Goal: Task Accomplishment & Management: Manage account settings

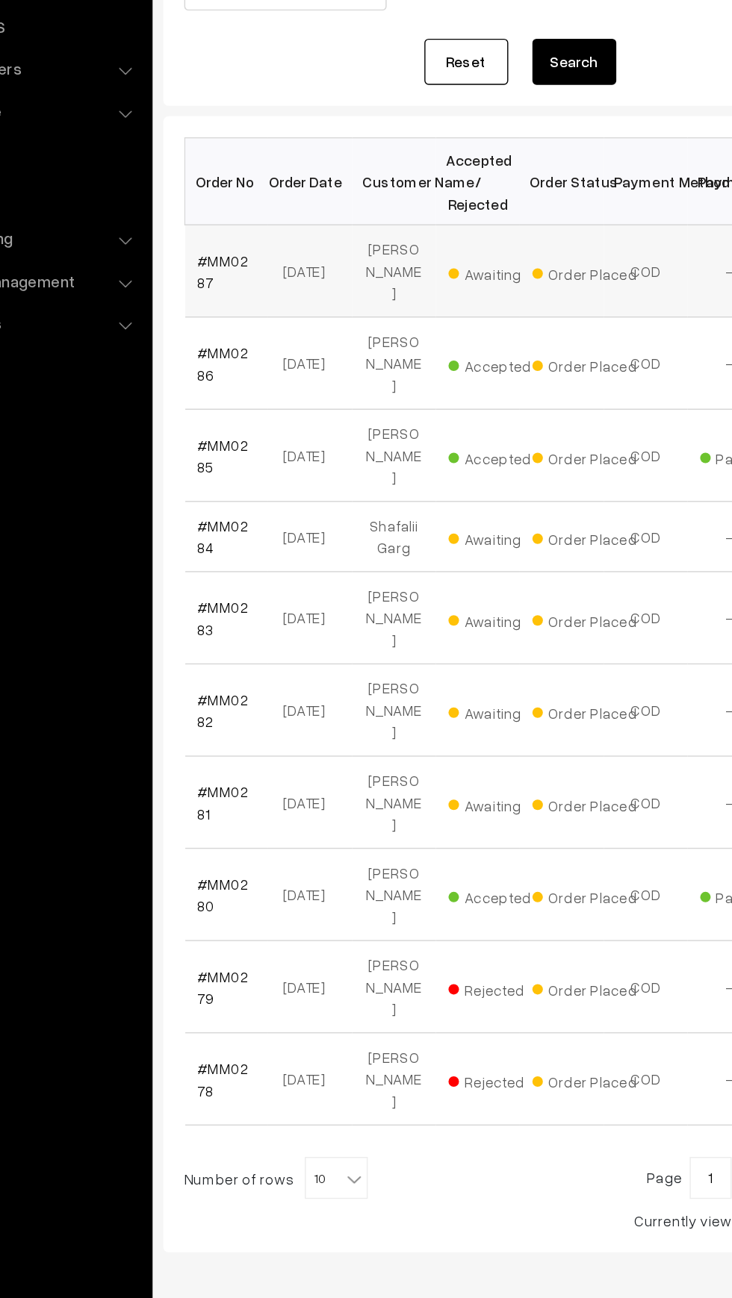
click at [427, 396] on span "Awaiting" at bounding box center [449, 404] width 75 height 19
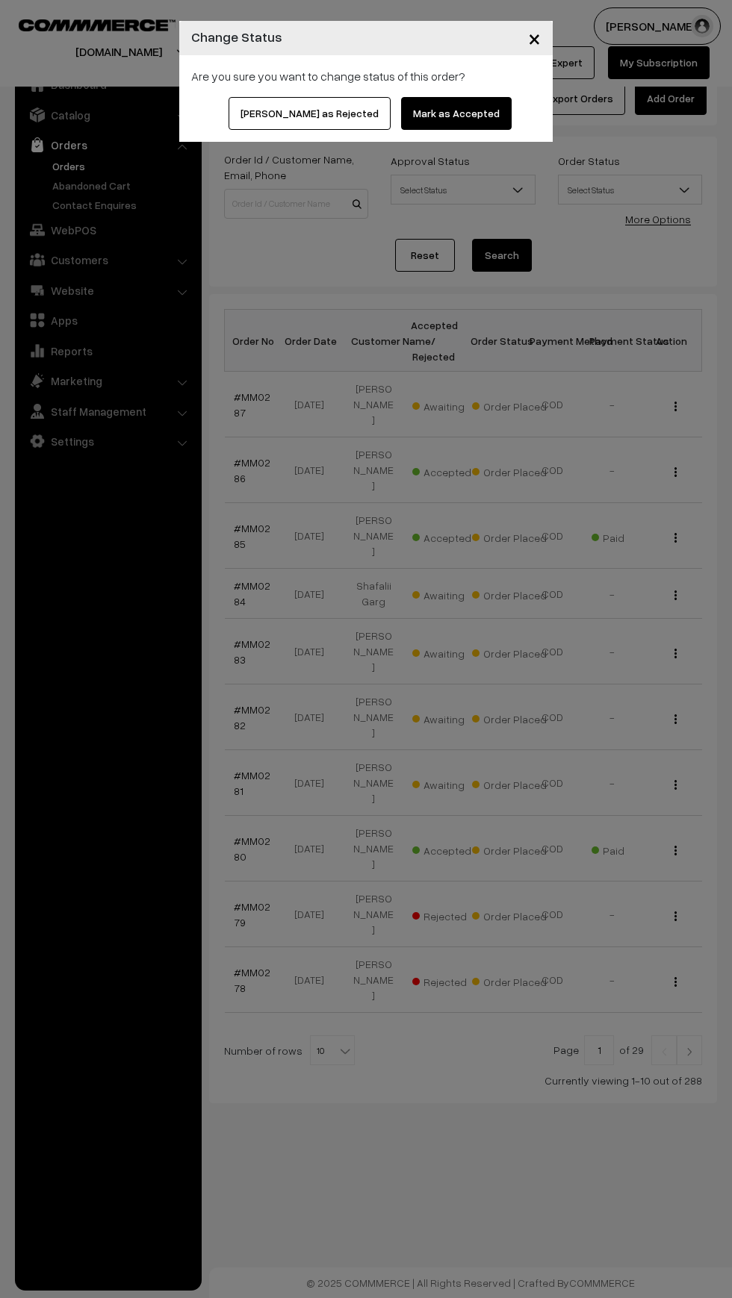
click at [422, 113] on button "Mark as Accepted" at bounding box center [456, 113] width 110 height 33
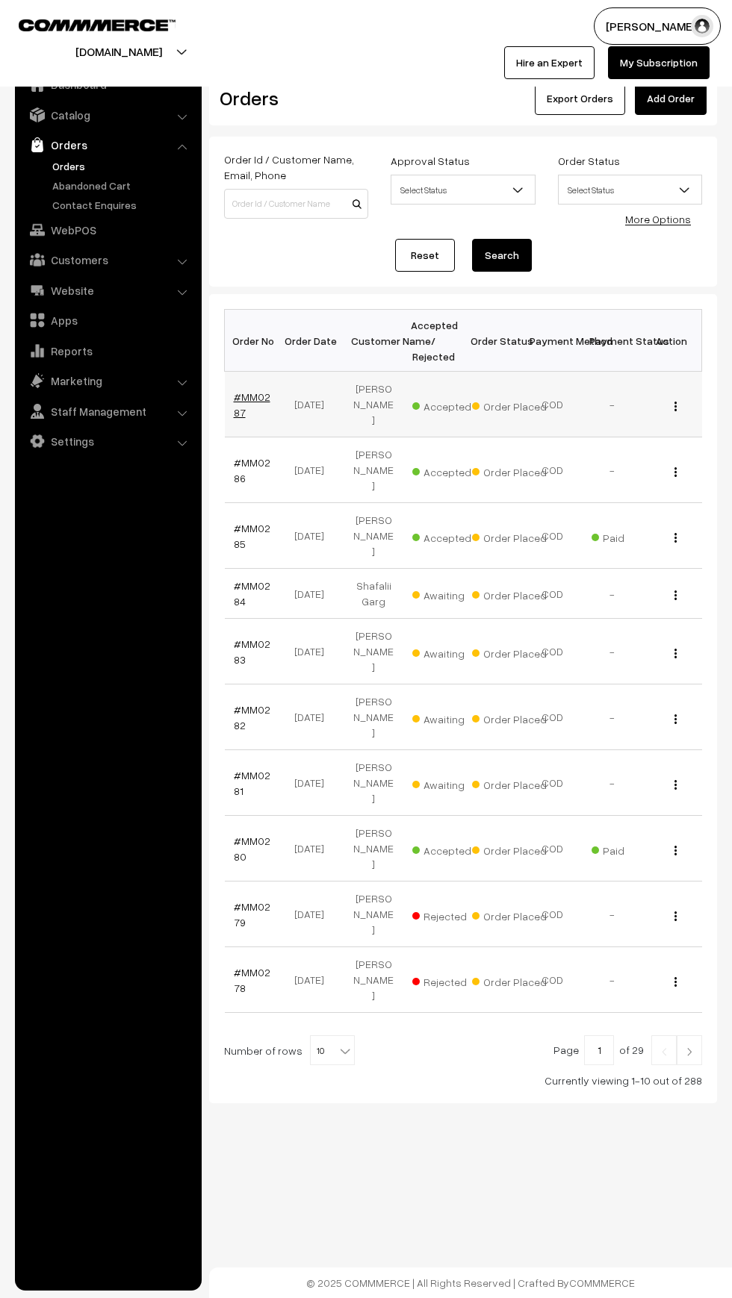
click at [250, 390] on link "#MM0287" at bounding box center [252, 404] width 37 height 28
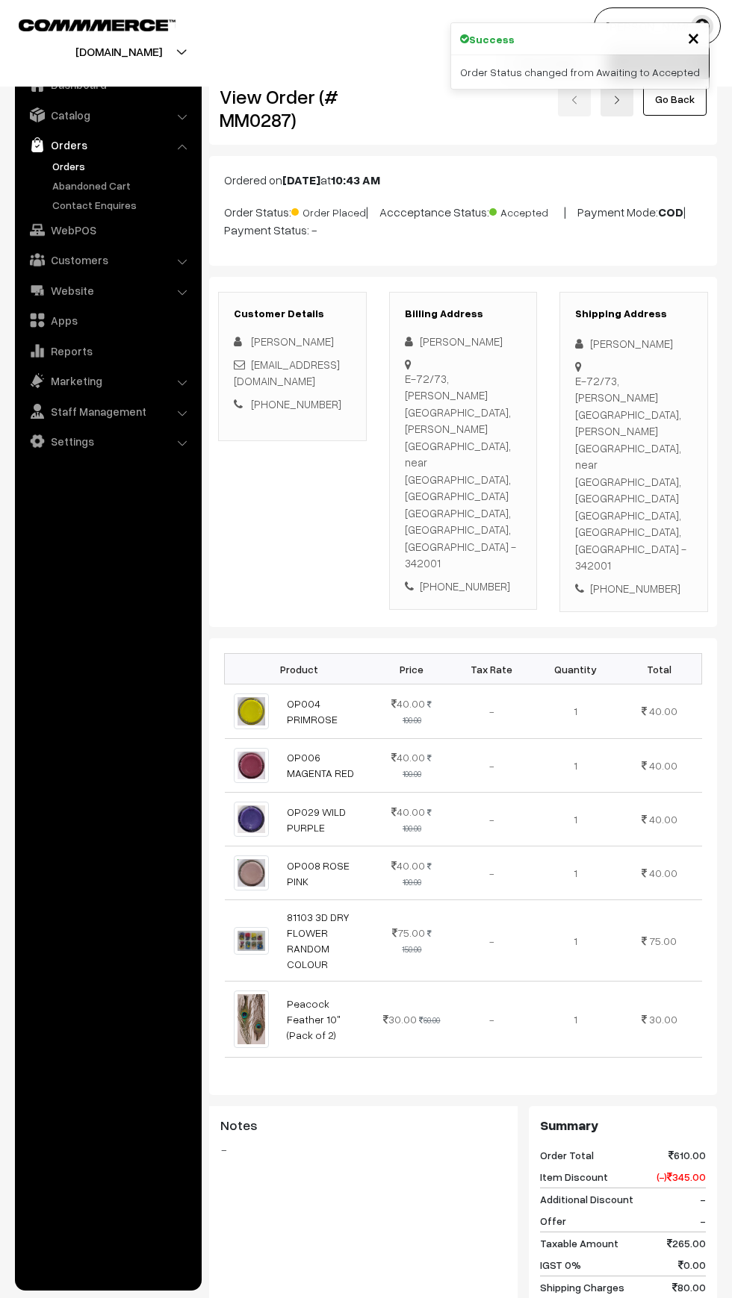
scroll to position [424, 0]
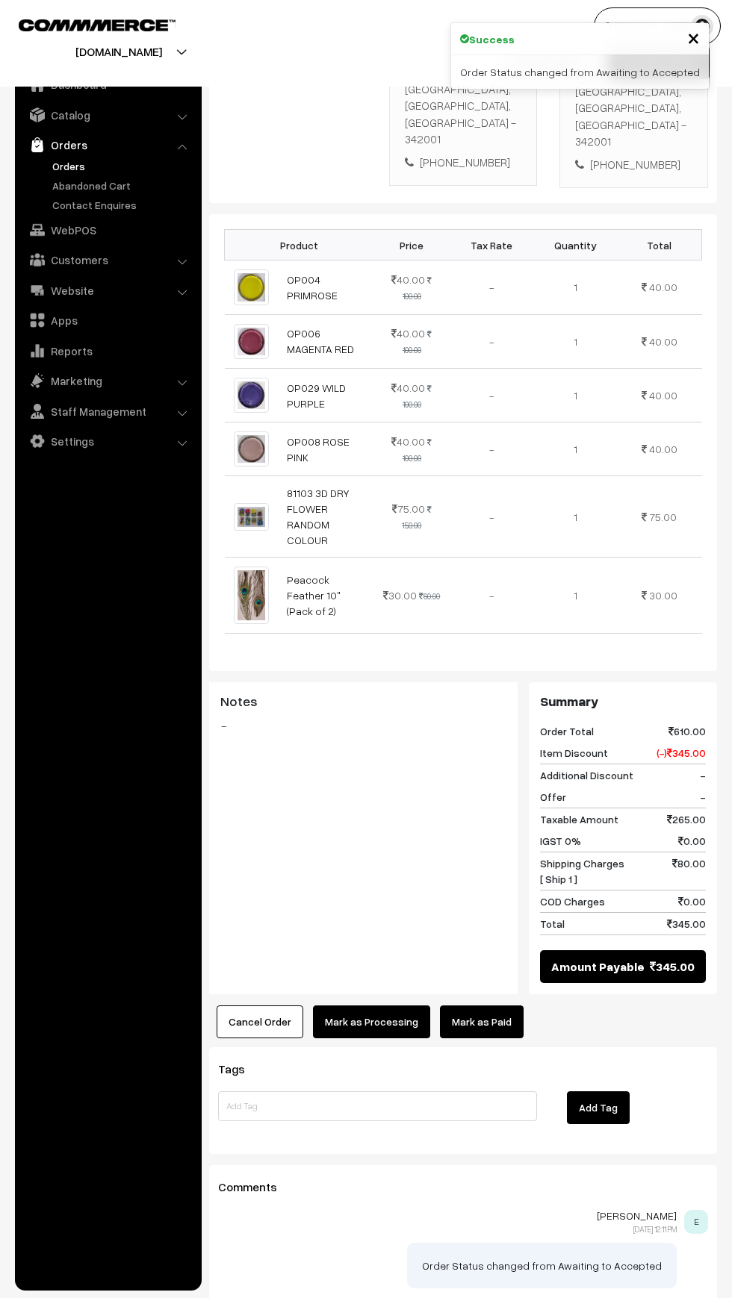
click at [490, 1006] on link "Mark as Paid" at bounding box center [482, 1022] width 84 height 33
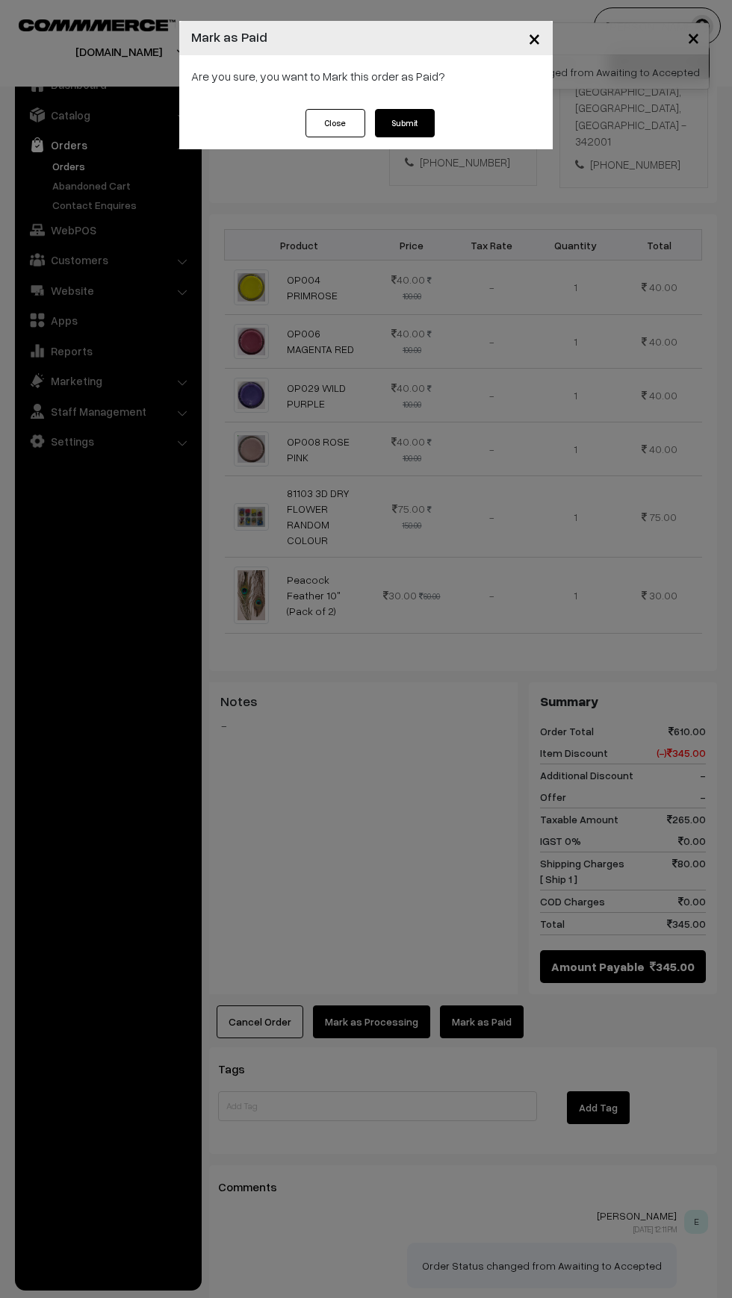
click at [406, 123] on button "Submit" at bounding box center [405, 123] width 60 height 28
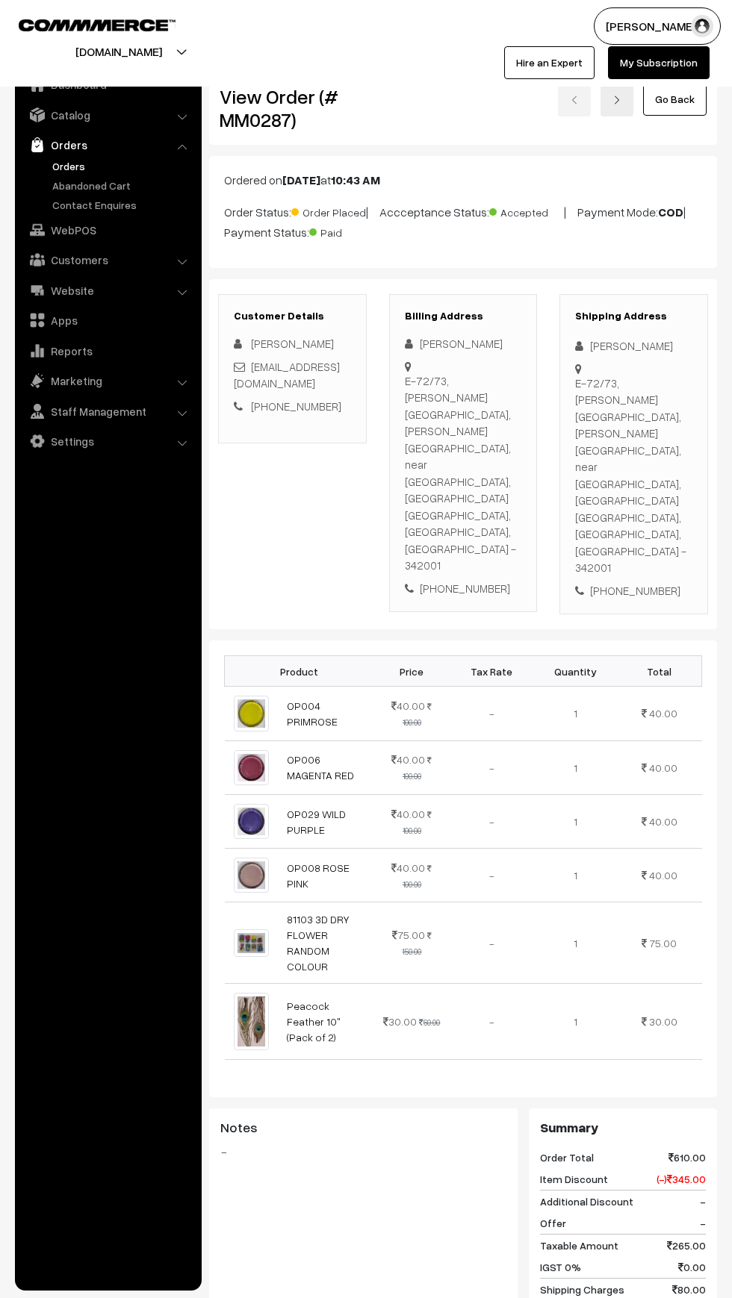
scroll to position [426, 0]
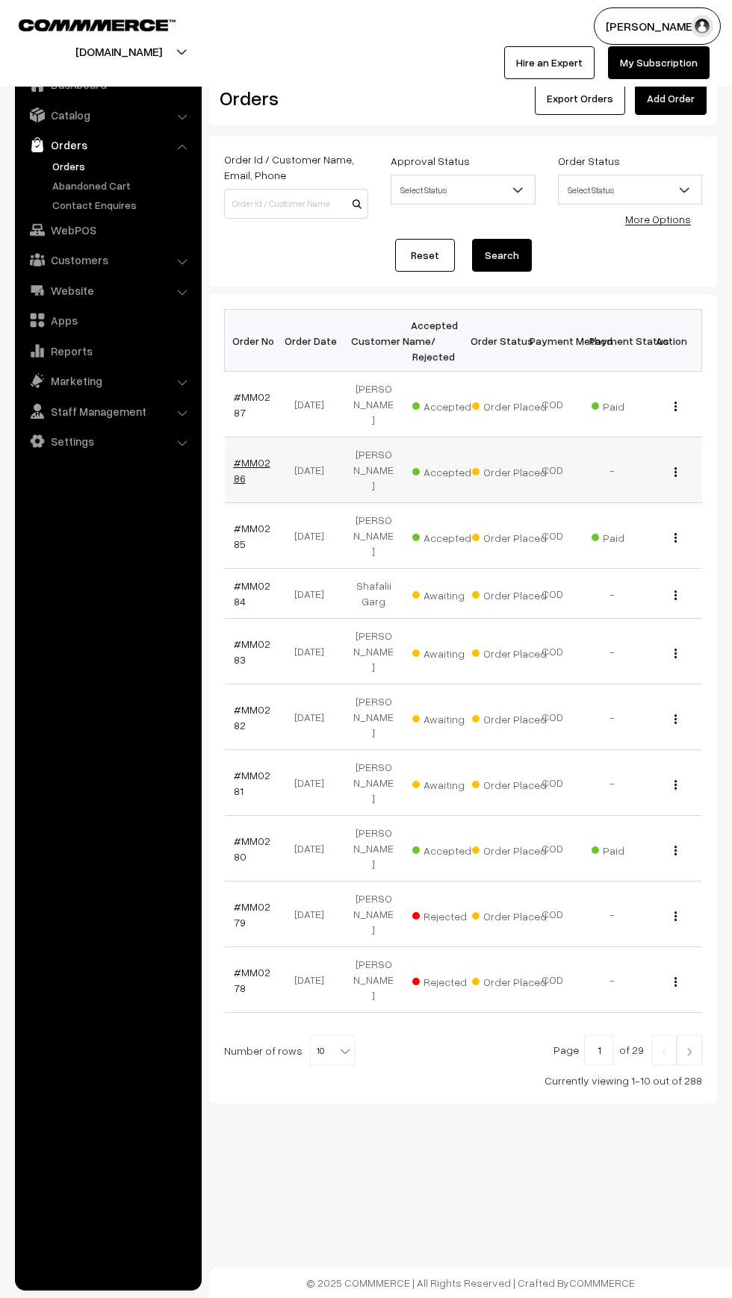
click at [252, 456] on link "#MM0286" at bounding box center [252, 470] width 37 height 28
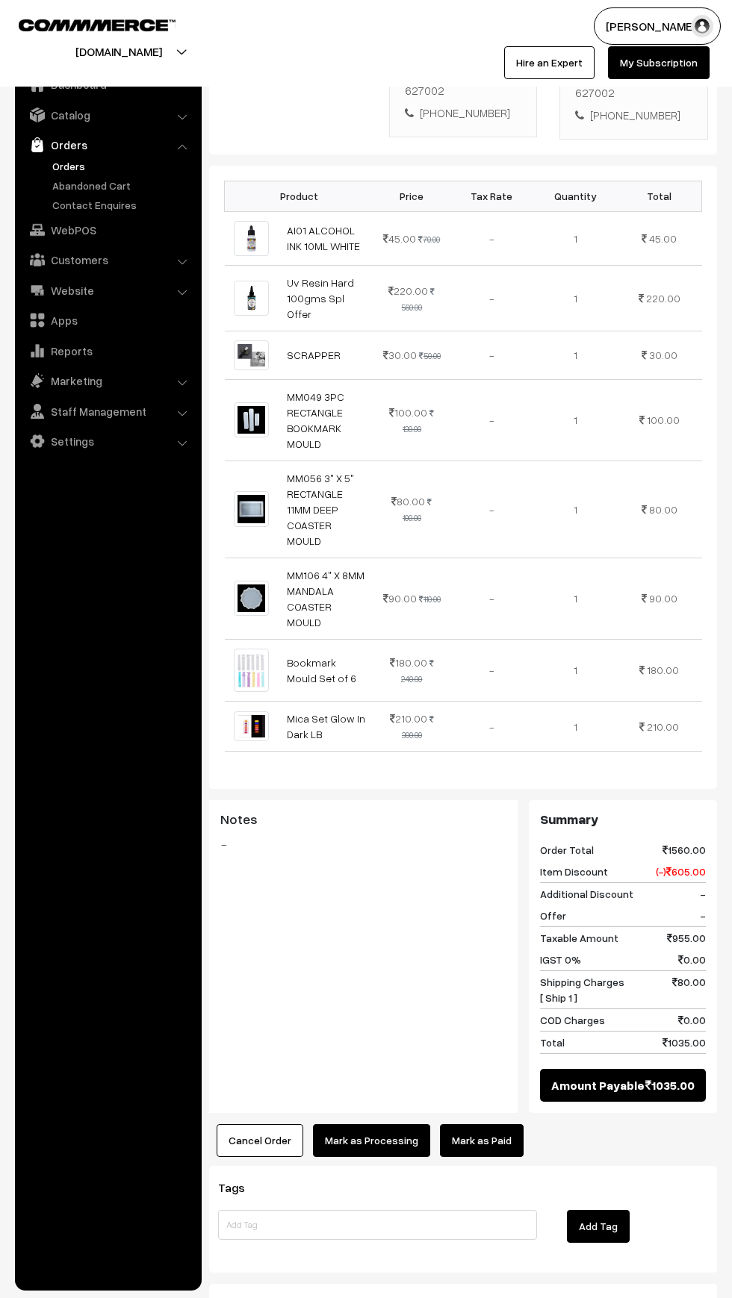
scroll to position [563, 0]
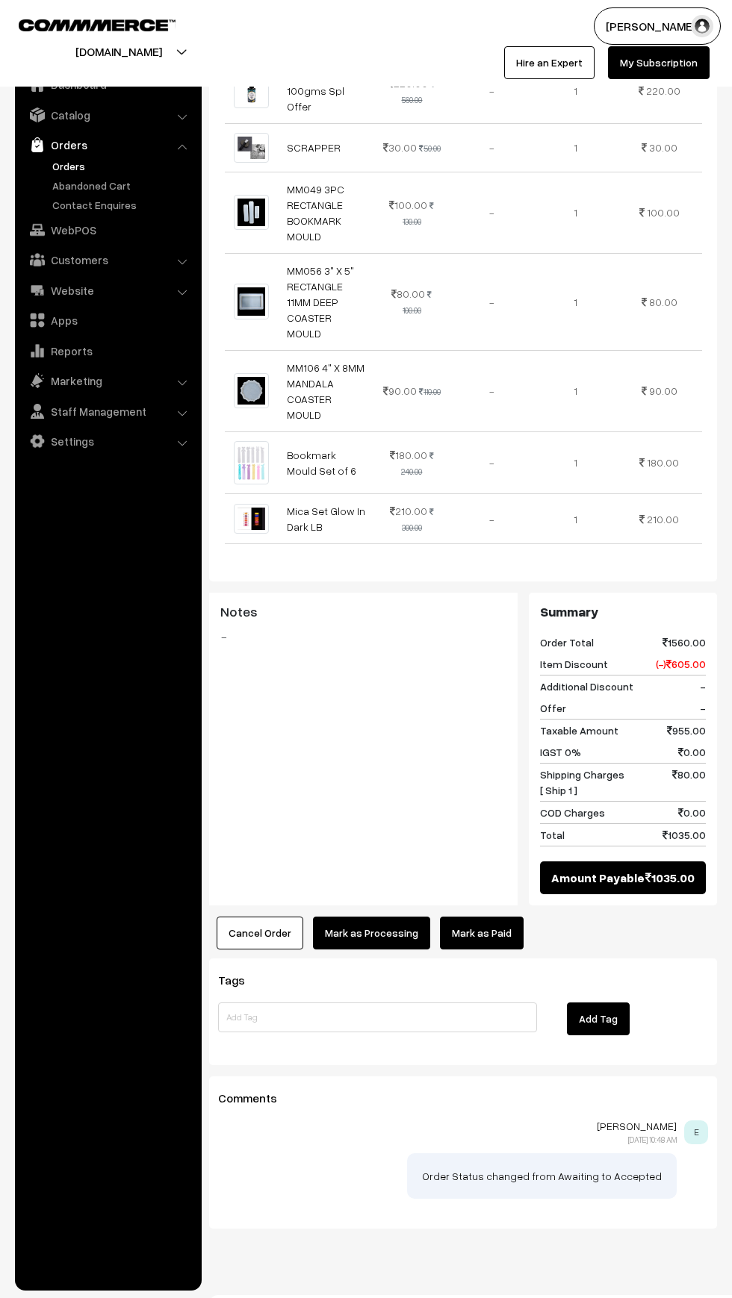
click at [500, 917] on link "Mark as Paid" at bounding box center [482, 933] width 84 height 33
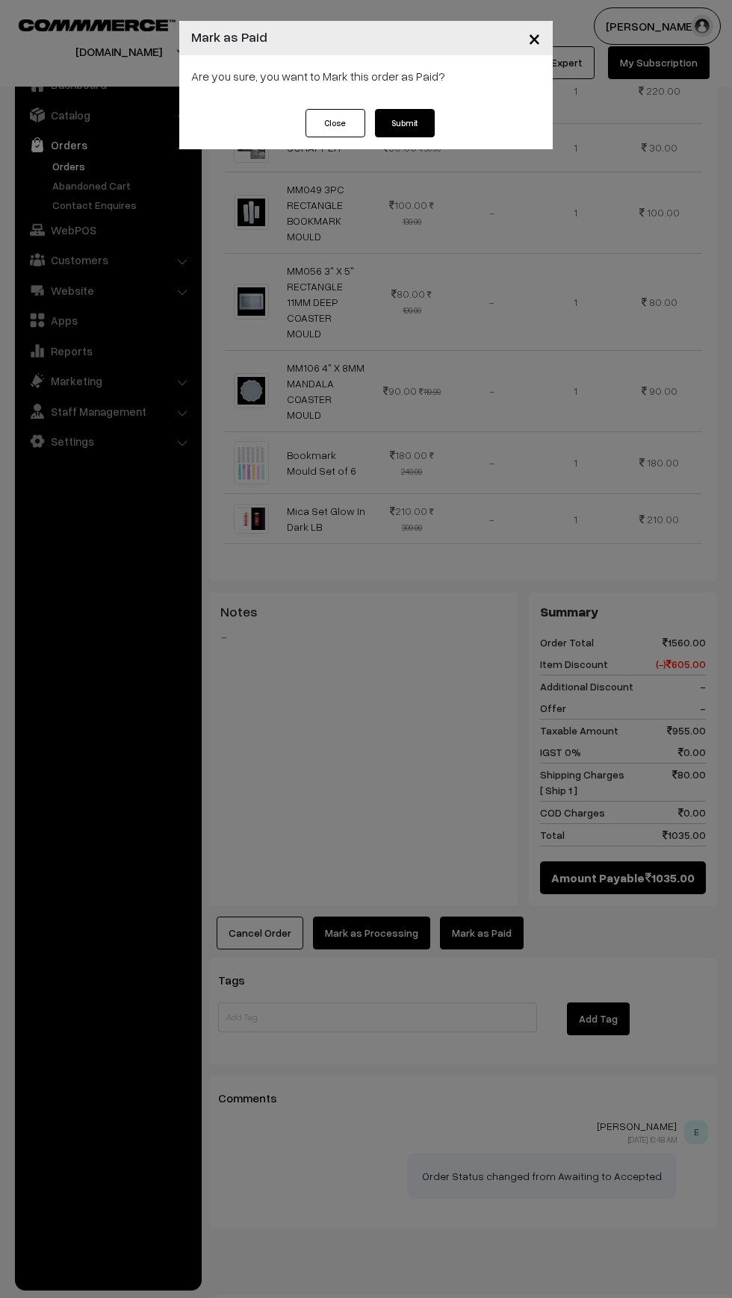
click at [375, 120] on button "Submit" at bounding box center [405, 123] width 60 height 28
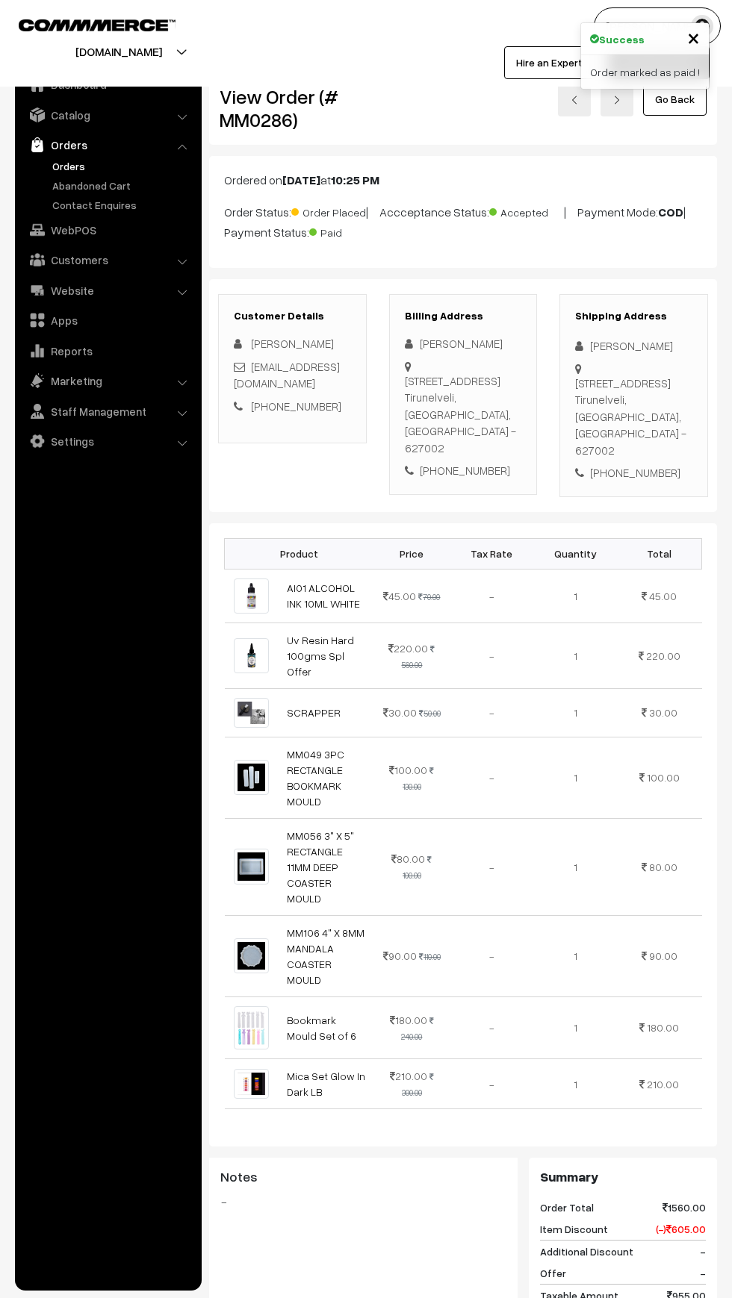
scroll to position [555, 0]
